Goal: Information Seeking & Learning: Learn about a topic

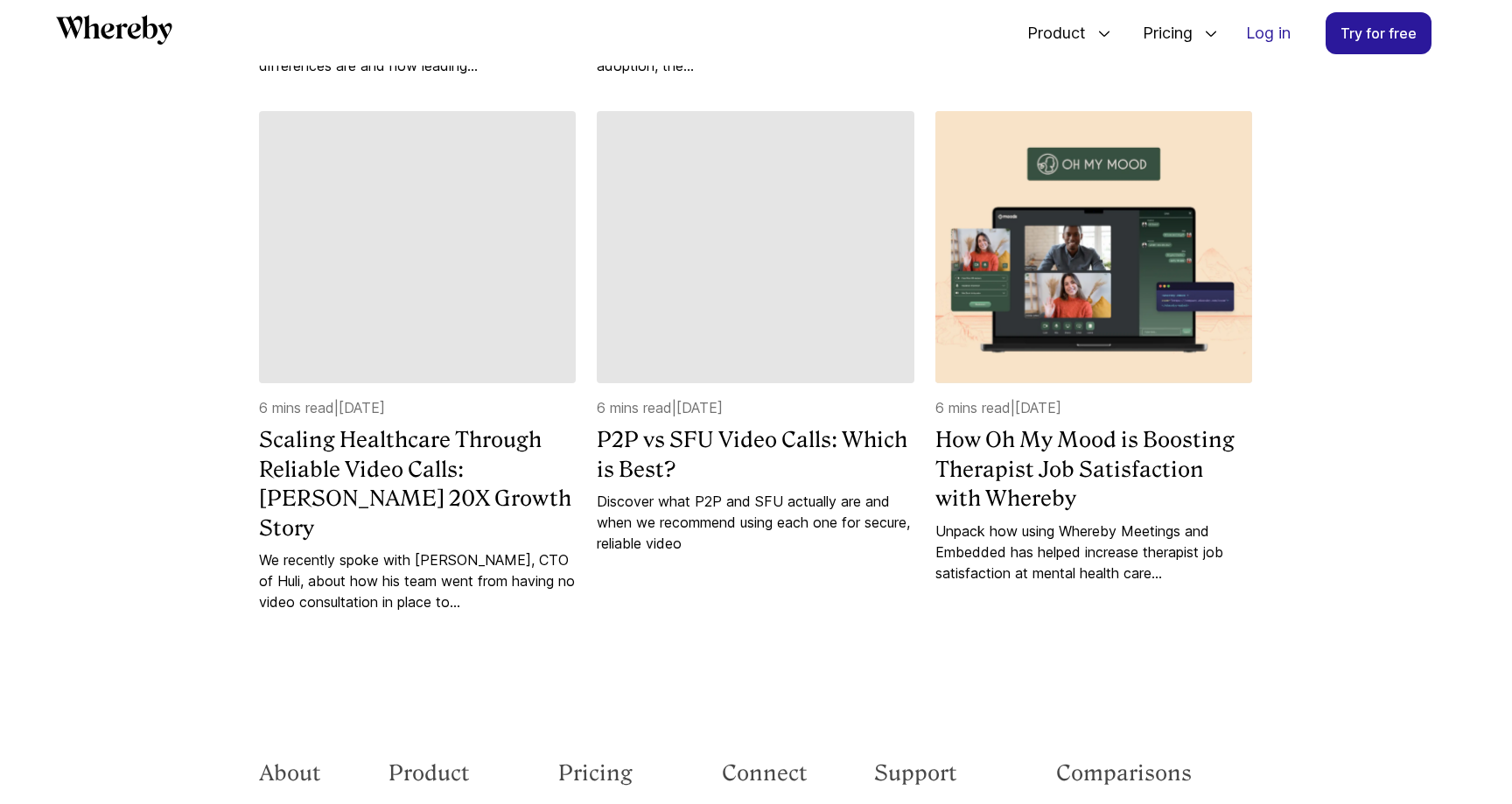
scroll to position [6906, 0]
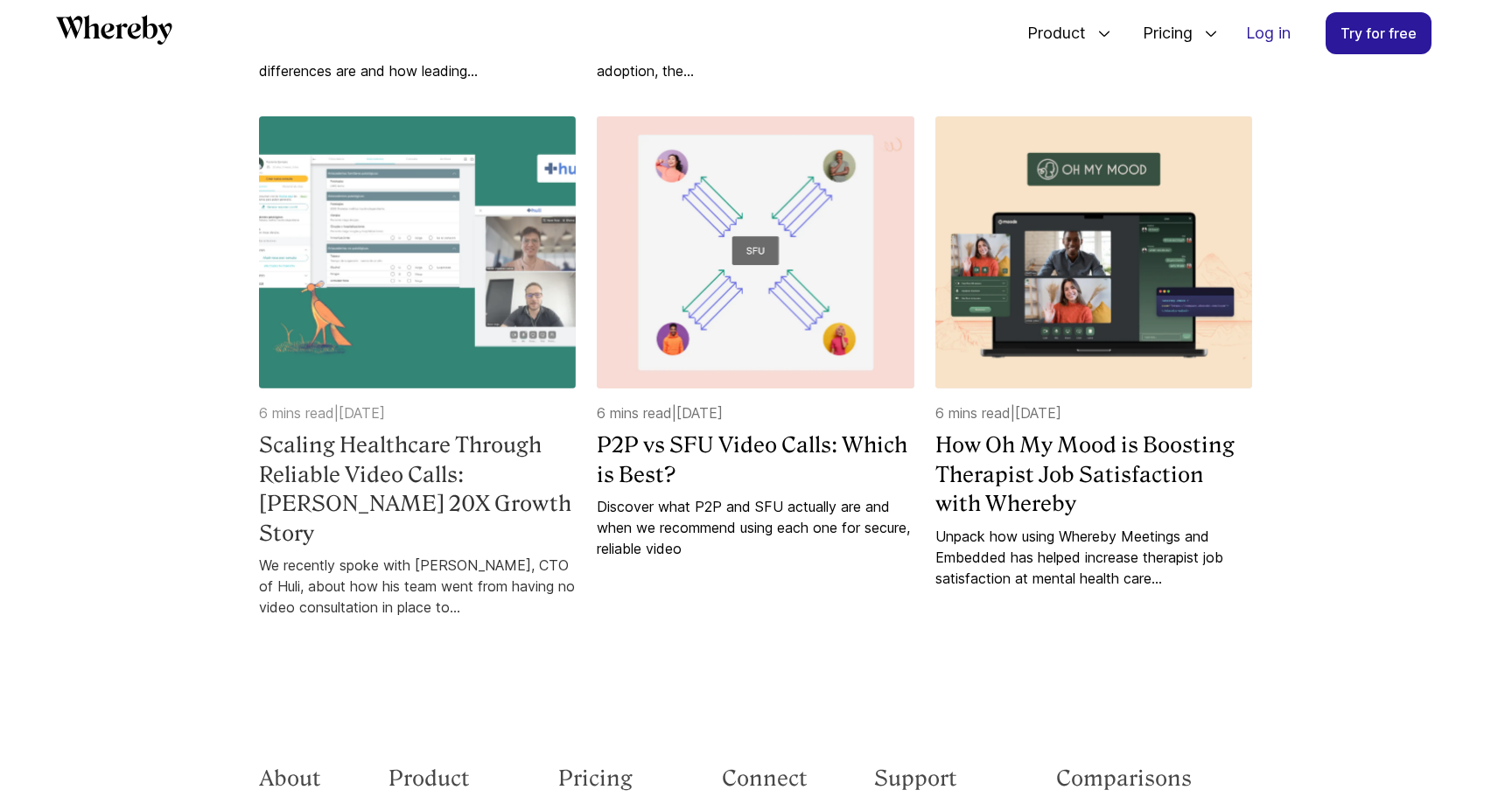
click at [336, 384] on img at bounding box center [417, 252] width 317 height 272
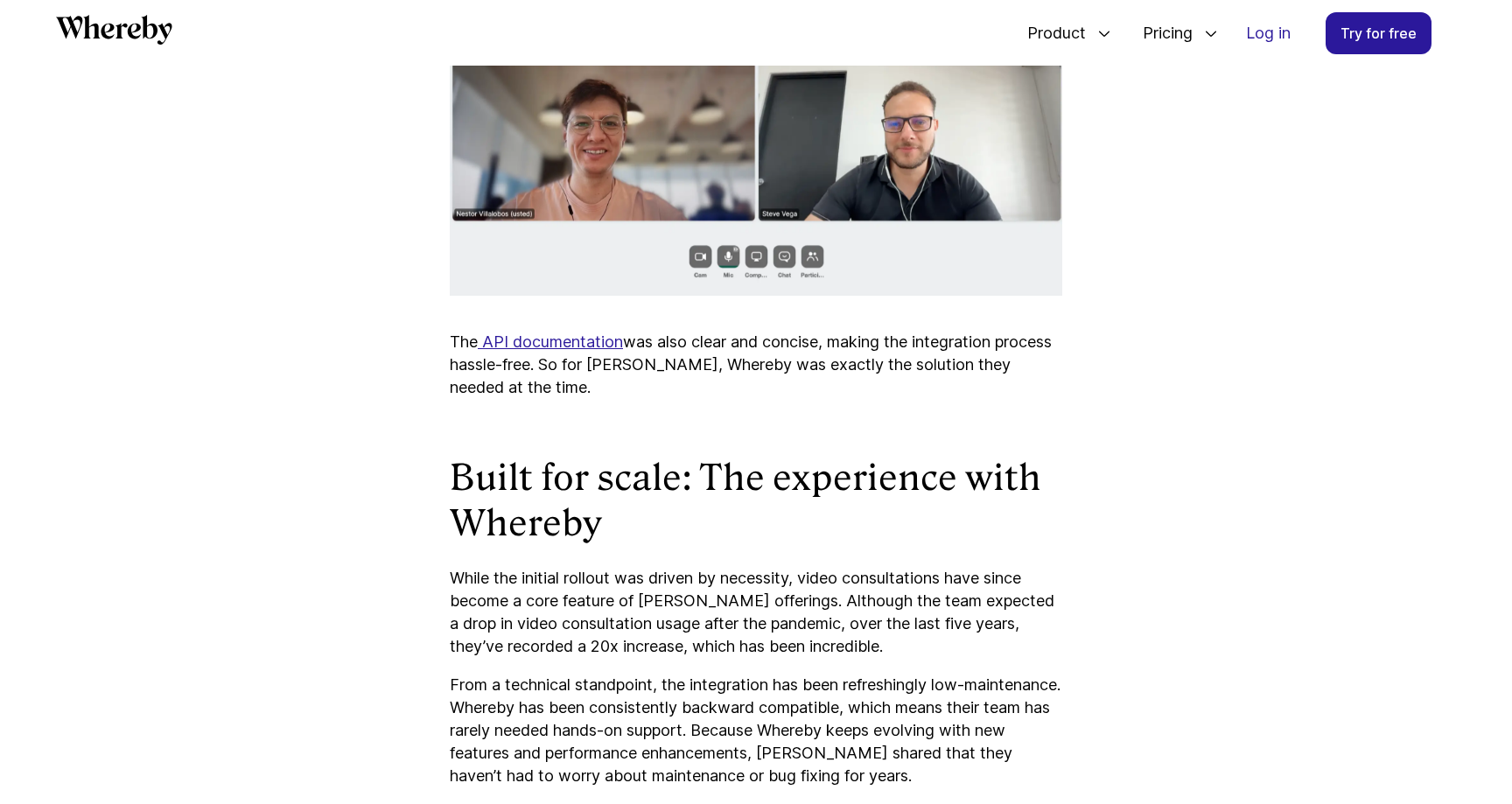
scroll to position [3466, 0]
click at [670, 330] on p "The API documentation was also clear and concise, making the integration proces…" at bounding box center [756, 364] width 613 height 68
copy p "Huli"
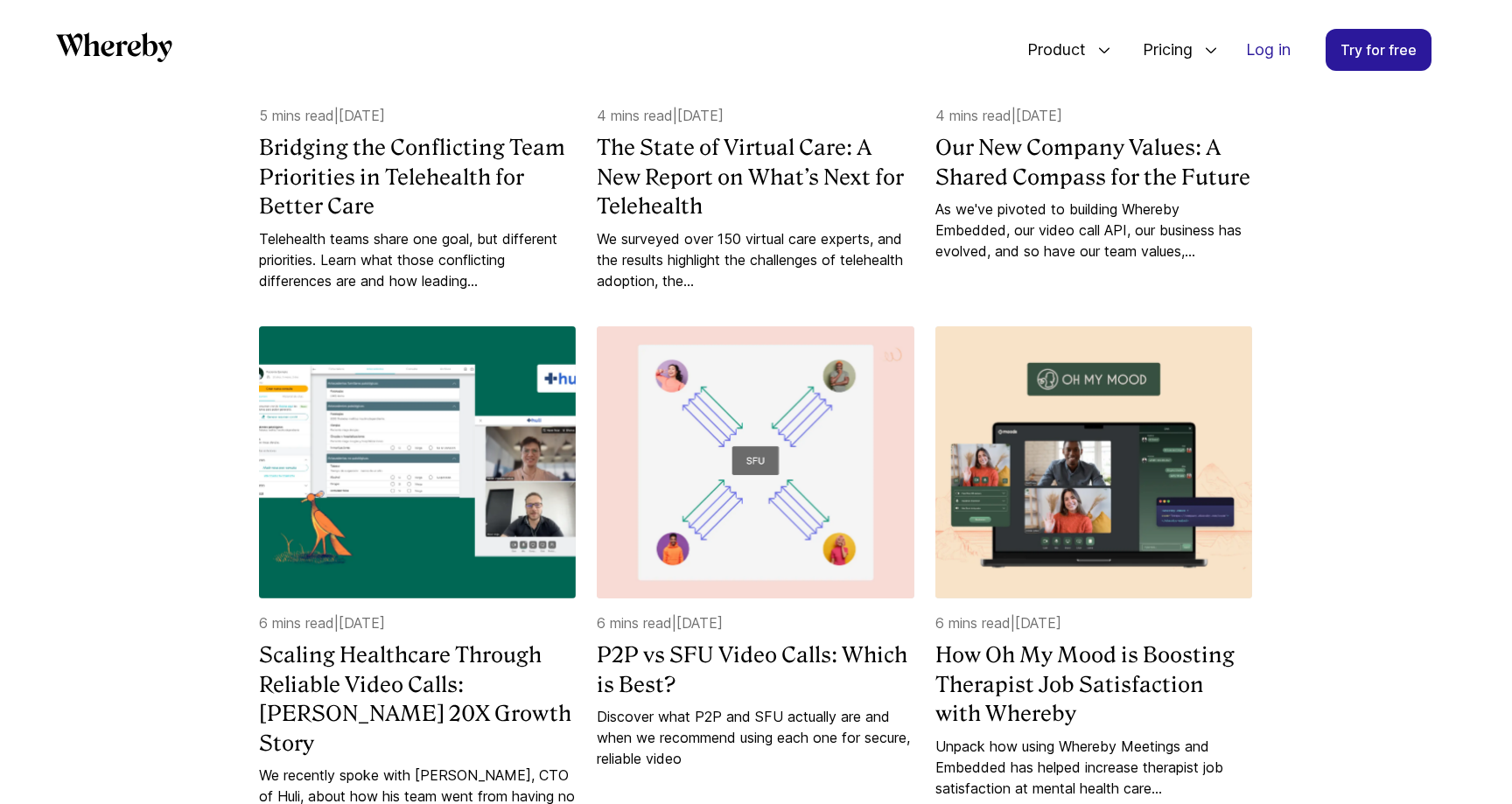
scroll to position [6596, 0]
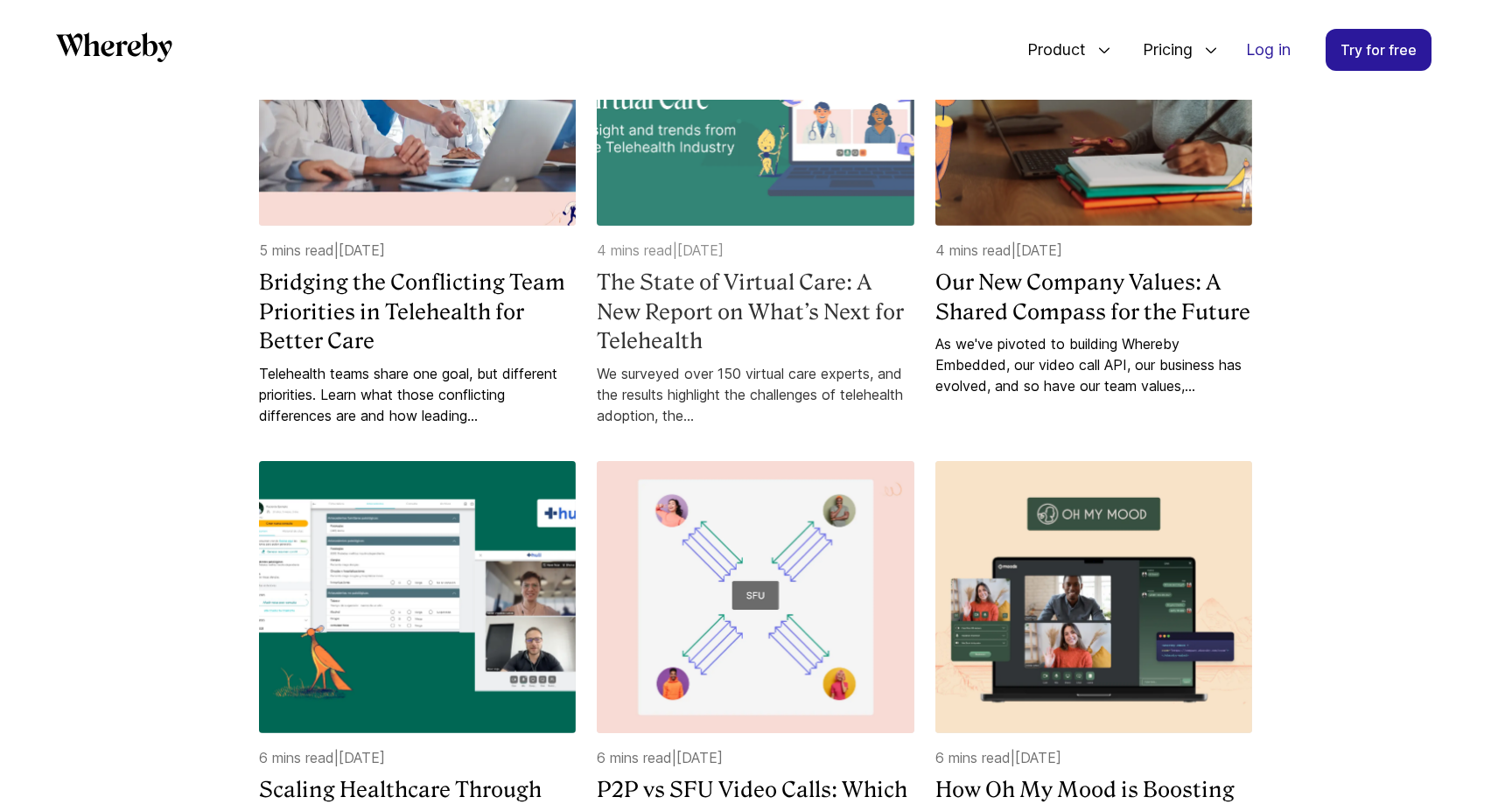
click at [770, 356] on h4 "The State of Virtual Care: A New Report on What’s Next for Telehealth" at bounding box center [755, 312] width 317 height 88
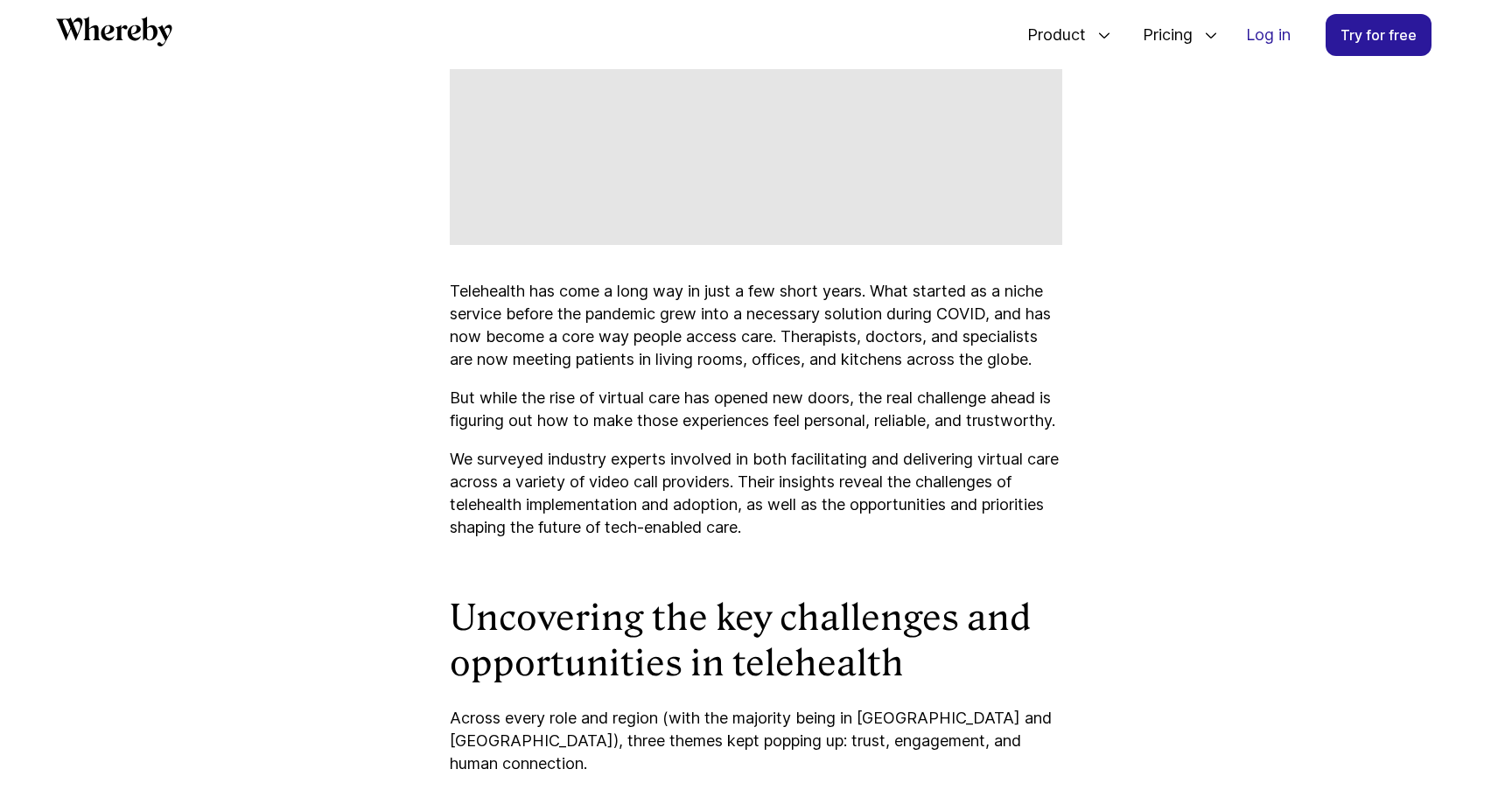
scroll to position [1044, 0]
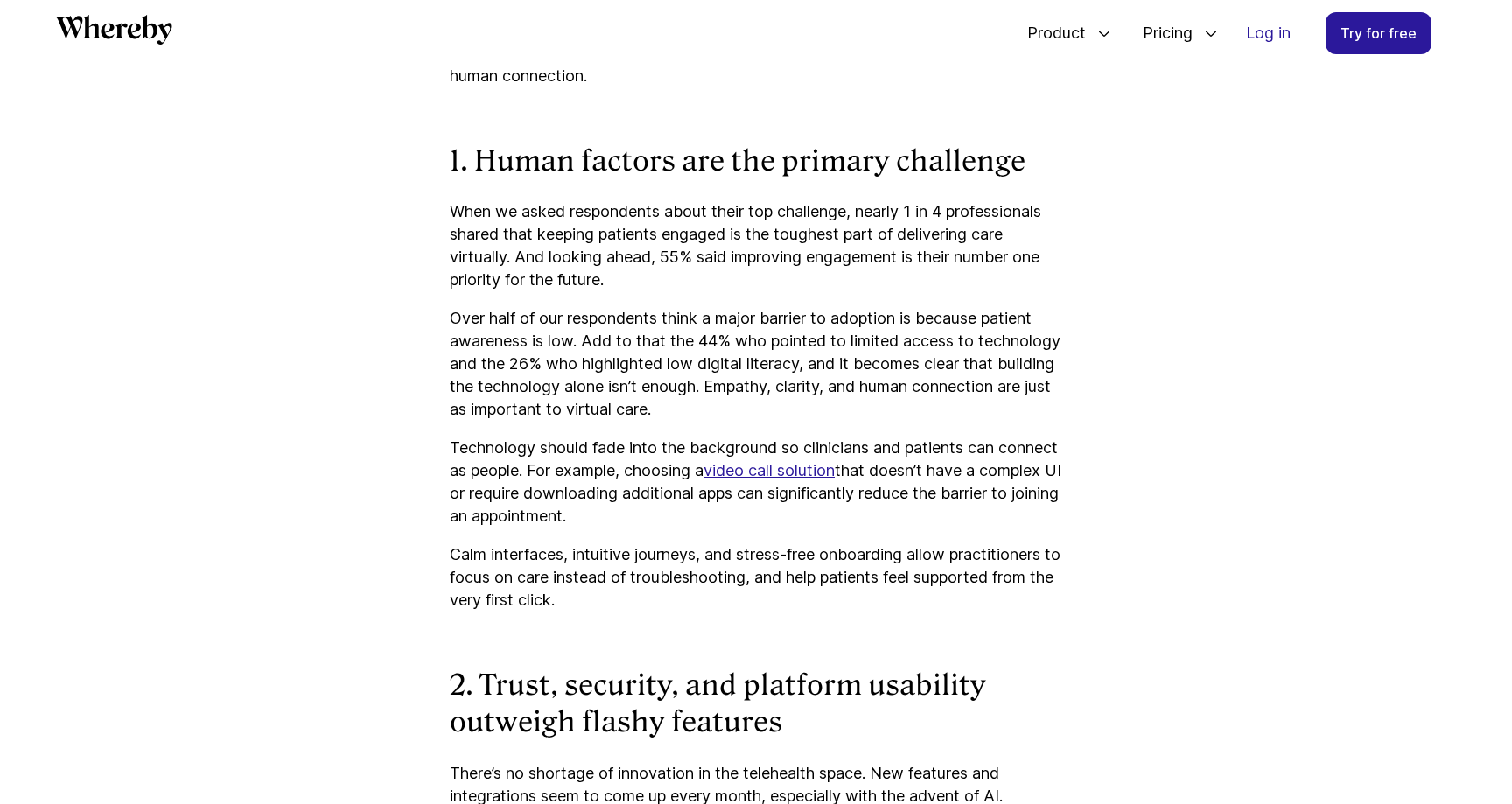
click at [264, 391] on article "The State of Virtual Care: A New Report on What’s Next for Telehealth We survey…" at bounding box center [756, 450] width 1050 height 3588
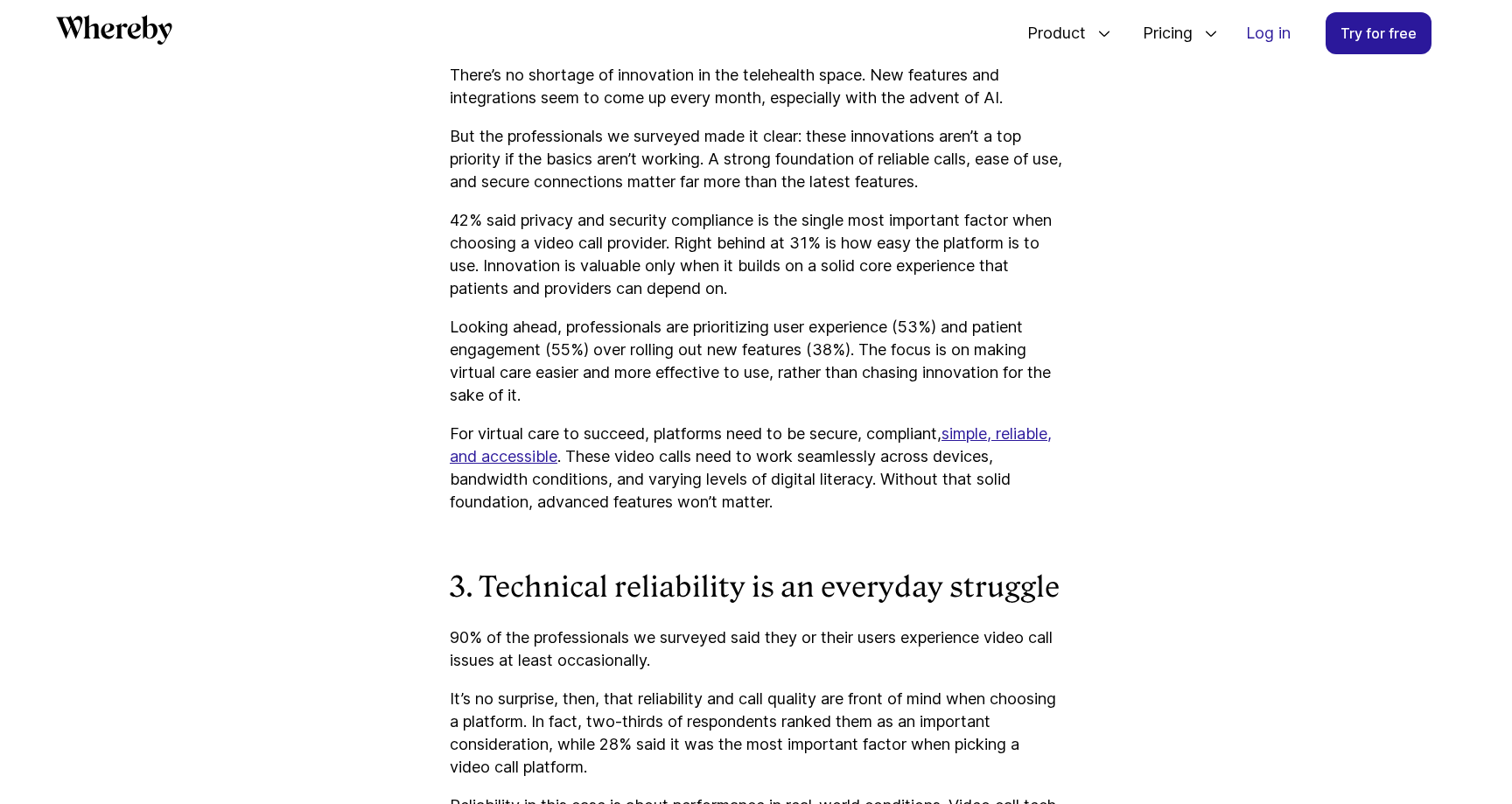
scroll to position [2534, 0]
